Goal: Task Accomplishment & Management: Manage account settings

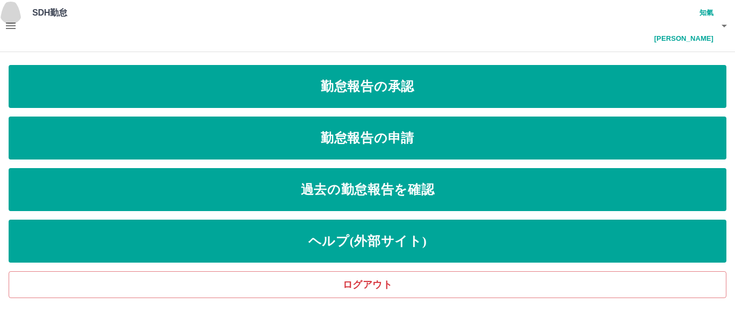
click at [11, 19] on icon "button" at bounding box center [10, 25] width 13 height 13
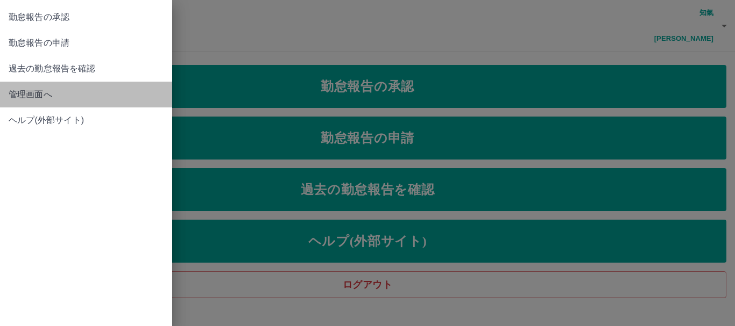
click at [27, 93] on span "管理画面へ" at bounding box center [86, 94] width 155 height 13
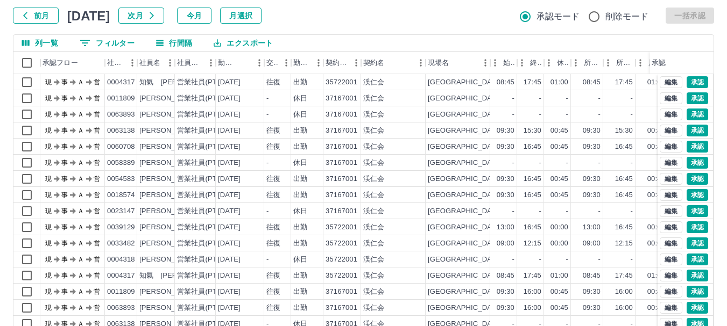
scroll to position [108, 0]
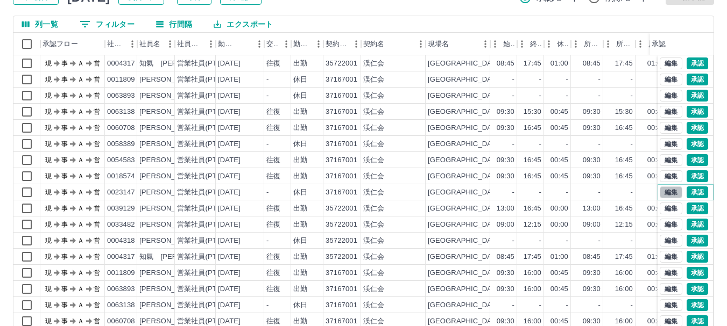
click at [659, 187] on button "編集" at bounding box center [670, 193] width 23 height 12
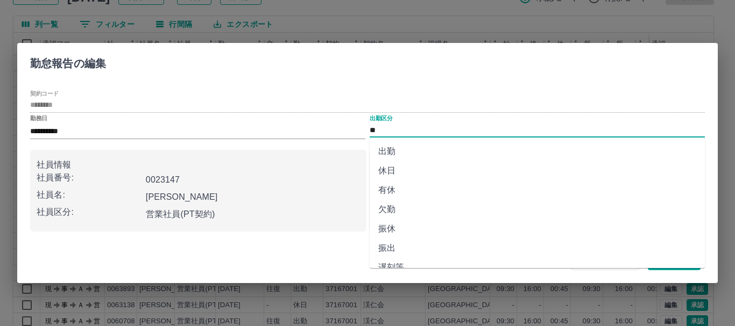
click at [391, 127] on input "**" at bounding box center [537, 130] width 335 height 13
click at [388, 190] on li "有休" at bounding box center [537, 190] width 335 height 19
type input "**"
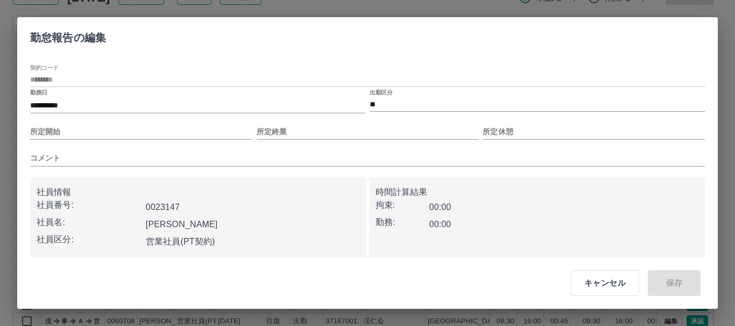
click at [673, 287] on div "キャンセル 保存" at bounding box center [631, 283] width 164 height 43
click at [617, 284] on button "キャンセル" at bounding box center [605, 284] width 68 height 26
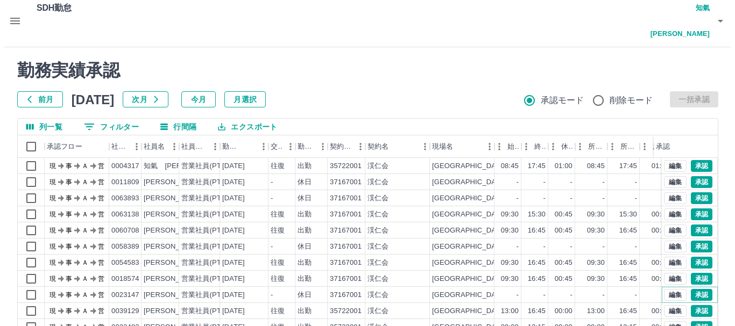
scroll to position [0, 0]
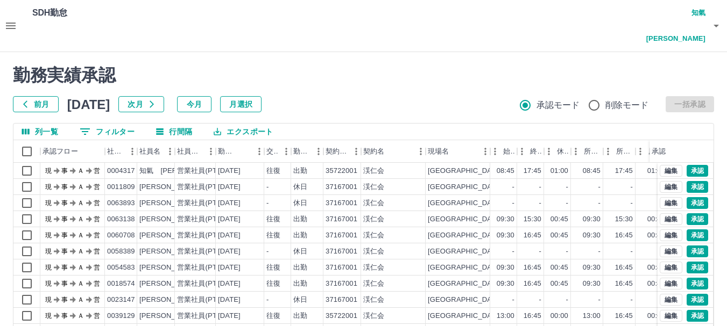
click at [674, 13] on h4 "知氣　[PERSON_NAME]" at bounding box center [673, 26] width 65 height 52
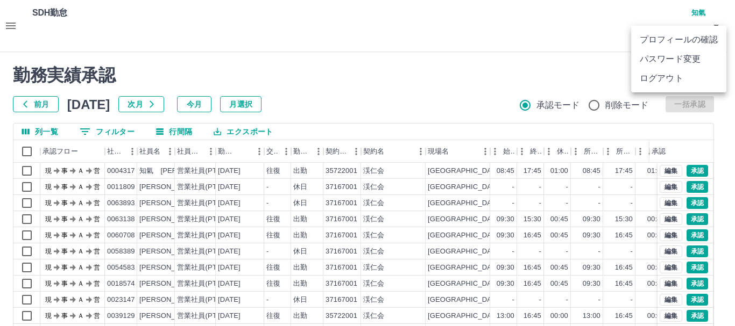
click at [659, 78] on li "ログアウト" at bounding box center [678, 78] width 95 height 19
